Goal: Download file/media

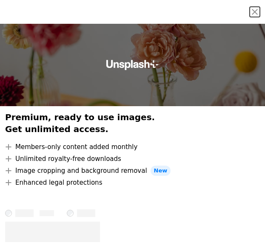
scroll to position [0, 0]
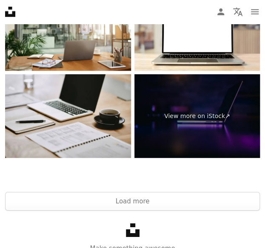
scroll to position [5389, 0]
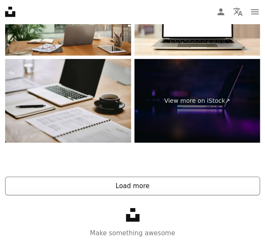
click at [103, 183] on button "Load more" at bounding box center [132, 186] width 255 height 19
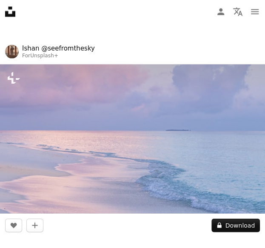
scroll to position [6778, 0]
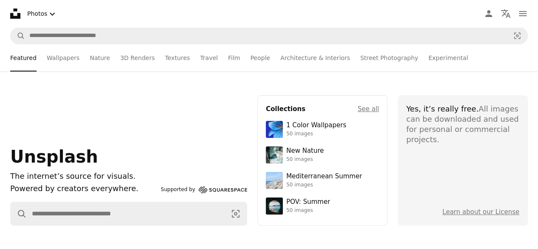
click at [61, 23] on nav "Unsplash logo Unsplash Home A photo Pen Tool A compass A stack of folders Downl…" at bounding box center [269, 13] width 538 height 27
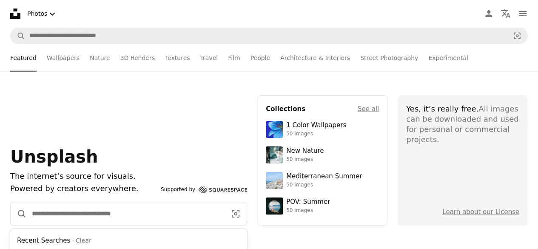
click at [55, 217] on input "Find visuals sitewide" at bounding box center [126, 213] width 198 height 23
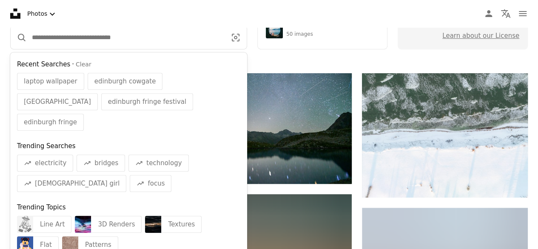
scroll to position [176, 0]
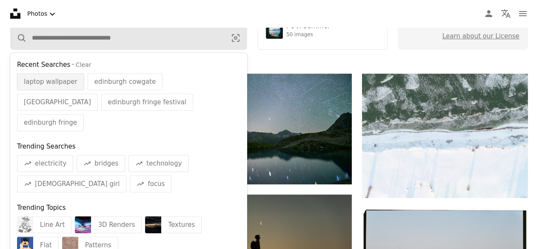
click at [55, 85] on span "laptop wallpaper" at bounding box center [51, 82] width 54 height 10
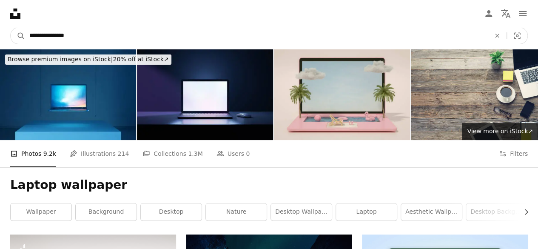
click at [84, 38] on input "**********" at bounding box center [256, 36] width 463 height 16
type input "**********"
click at [11, 28] on button "A magnifying glass" at bounding box center [18, 36] width 14 height 16
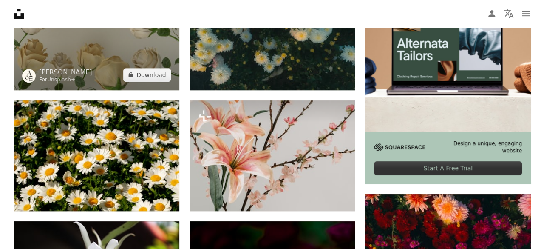
scroll to position [268, 0]
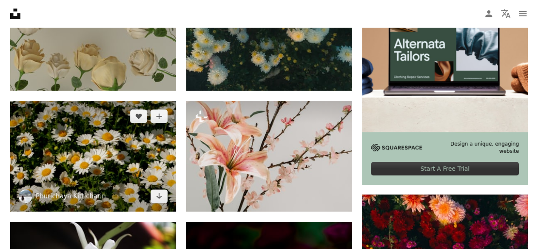
click at [116, 159] on img at bounding box center [93, 156] width 166 height 111
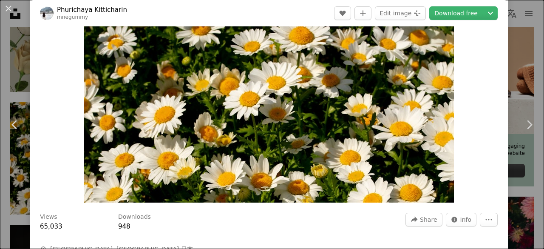
scroll to position [82, 0]
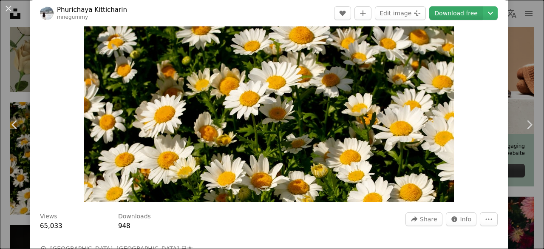
click at [264, 9] on link "Download free" at bounding box center [456, 13] width 54 height 14
